Goal: Navigation & Orientation: Find specific page/section

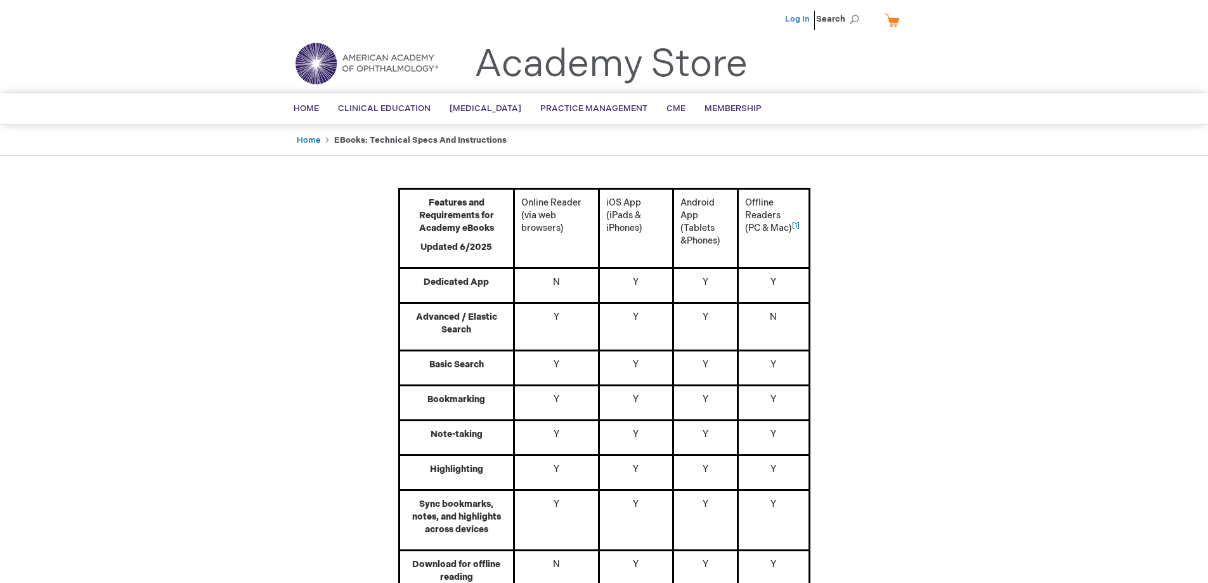
click at [789, 20] on link "Log In" at bounding box center [797, 19] width 25 height 10
click at [307, 138] on link "Home" at bounding box center [308, 140] width 23 height 10
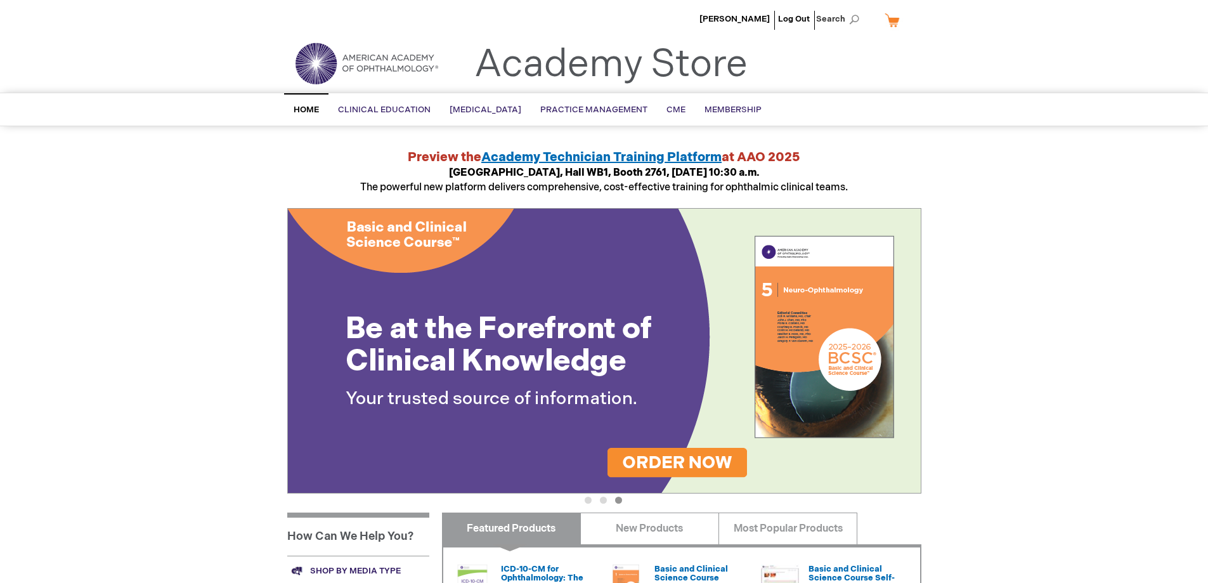
click at [752, 13] on li "Kaila Kleinschmidt" at bounding box center [734, 19] width 77 height 38
